Goal: Communication & Community: Answer question/provide support

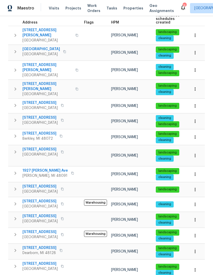
scroll to position [81, 0]
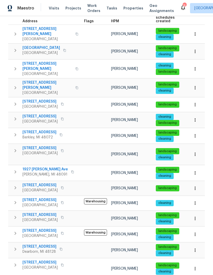
click at [38, 151] on span "[GEOGRAPHIC_DATA]" at bounding box center [40, 153] width 35 height 5
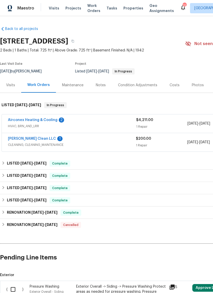
click at [40, 137] on link "[PERSON_NAME] Clean LLC" at bounding box center [32, 139] width 48 height 4
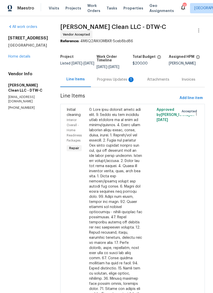
click at [122, 82] on div "Progress Updates 1" at bounding box center [116, 79] width 50 height 15
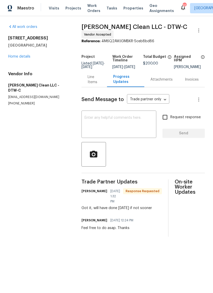
click at [128, 126] on textarea at bounding box center [119, 125] width 69 height 18
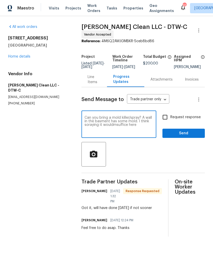
click at [116, 130] on textarea "Can you bring a mold killer/spray? A wall in the basment has some mold. I think…" at bounding box center [119, 125] width 69 height 18
click at [121, 128] on textarea "Can you bring a mold killer/spray? A wall in the basment has some mold. I think…" at bounding box center [119, 125] width 69 height 18
click at [106, 124] on textarea "Can you bring a mold killer/spray? A wall in the basment has some mold. I think…" at bounding box center [119, 125] width 69 height 18
click at [95, 129] on textarea "Can you bring a mold killer/spray? A wall in the basement has some mold. I thin…" at bounding box center [119, 125] width 69 height 18
type textarea "Can you bring a mold killer/spray? A wall in the basement has some mold. I thin…"
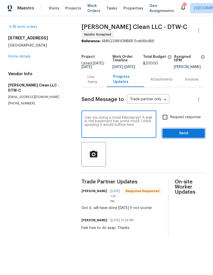
click at [182, 135] on span "Send" at bounding box center [184, 133] width 34 height 6
